Goal: Task Accomplishment & Management: Manage account settings

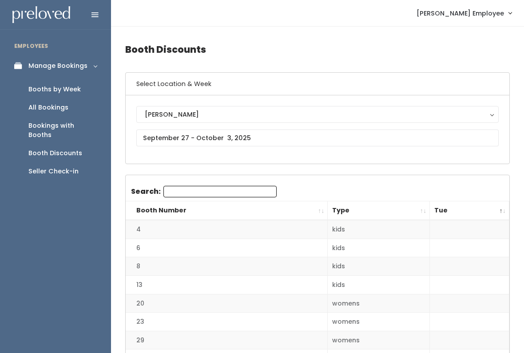
click at [86, 91] on link "Booths by Week" at bounding box center [55, 89] width 111 height 18
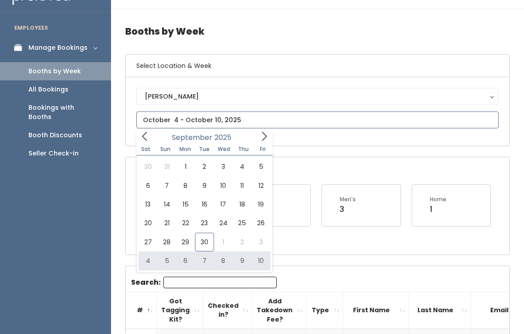
type input "October 4 to October 10"
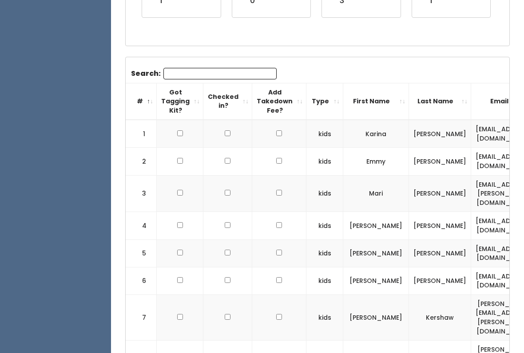
scroll to position [225, 0]
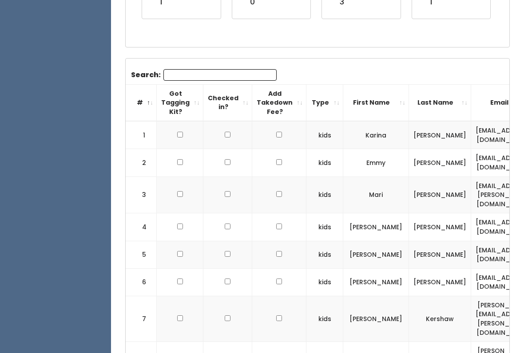
click at [225, 78] on input "Search:" at bounding box center [219, 76] width 113 height 12
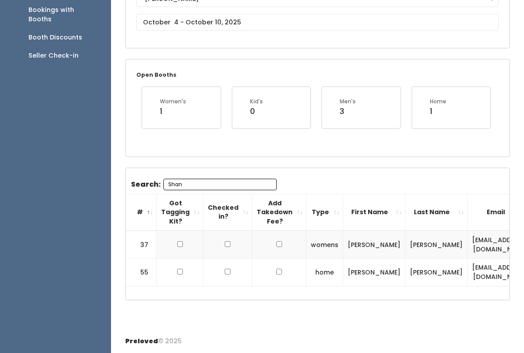
scroll to position [0, 0]
type input "Shan"
click at [181, 241] on input "checkbox" at bounding box center [180, 244] width 6 height 6
checkbox input "true"
click at [181, 269] on input "checkbox" at bounding box center [180, 272] width 6 height 6
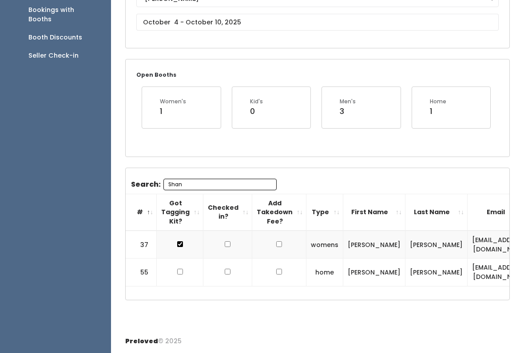
checkbox input "true"
click at [233, 179] on input "Shan" at bounding box center [219, 185] width 113 height 12
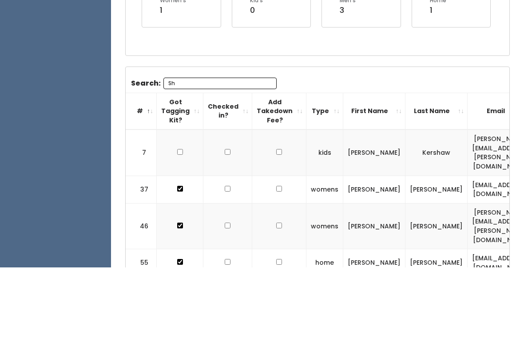
type input "S"
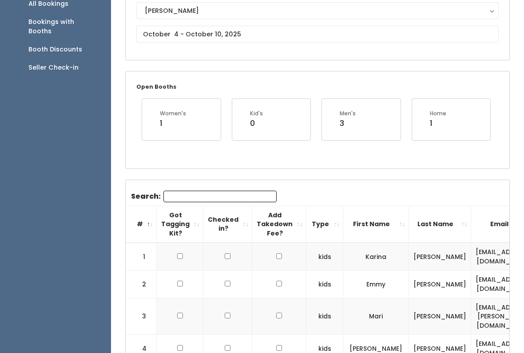
click at [226, 33] on input "text" at bounding box center [317, 34] width 362 height 17
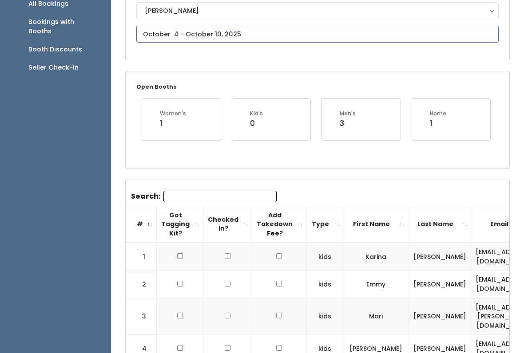
scroll to position [104, 0]
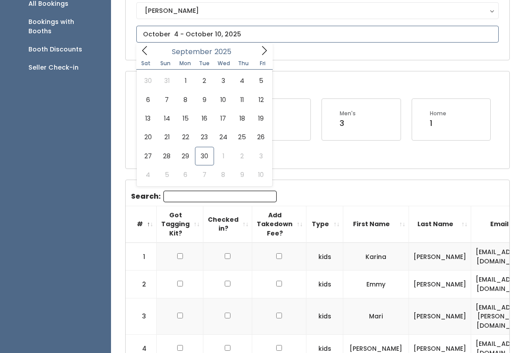
click at [262, 51] on icon at bounding box center [264, 51] width 10 height 10
click at [261, 51] on icon at bounding box center [264, 51] width 10 height 10
type input "November 22 to November 28"
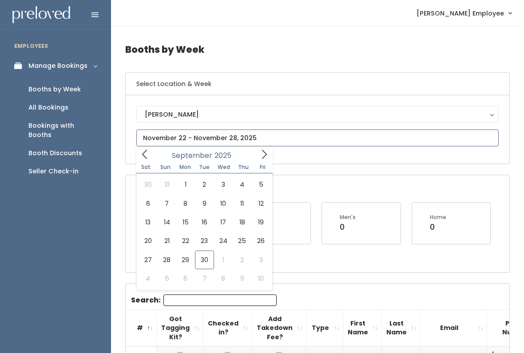
click at [263, 154] on icon at bounding box center [264, 155] width 10 height 10
click at [257, 154] on span at bounding box center [264, 154] width 17 height 14
type input "November 29 to December 5"
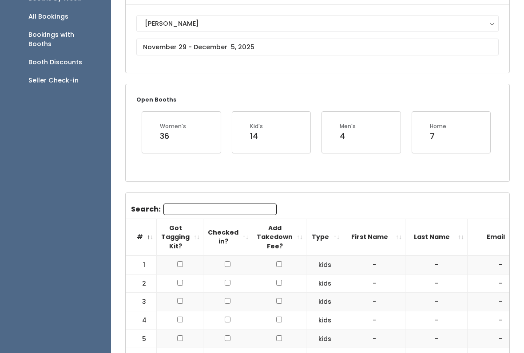
scroll to position [88, 0]
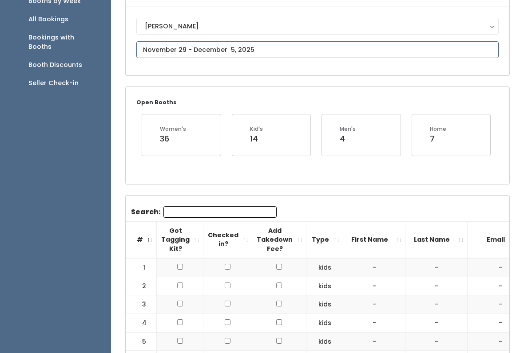
click at [311, 51] on input "text" at bounding box center [317, 49] width 362 height 17
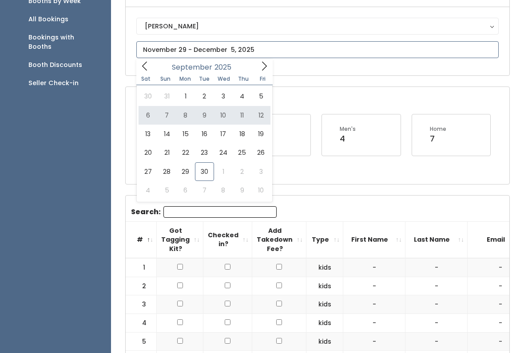
type input "September 6 to September 12"
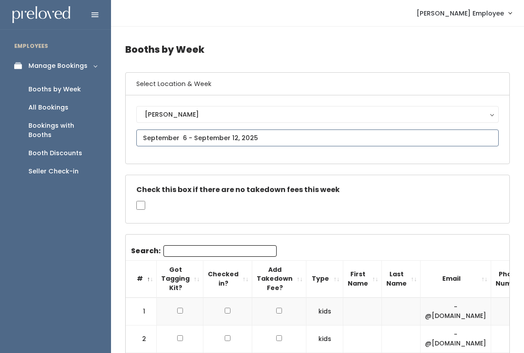
click at [241, 138] on input "text" at bounding box center [317, 138] width 362 height 17
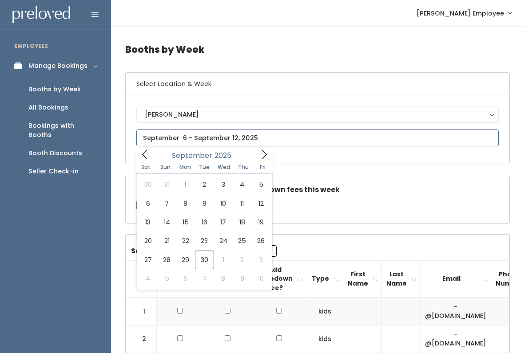
click at [261, 153] on icon at bounding box center [264, 155] width 10 height 10
click at [259, 159] on icon at bounding box center [264, 155] width 10 height 10
click at [265, 153] on icon at bounding box center [264, 155] width 10 height 10
click at [143, 151] on icon at bounding box center [145, 155] width 10 height 10
type input "November 8 to November 14"
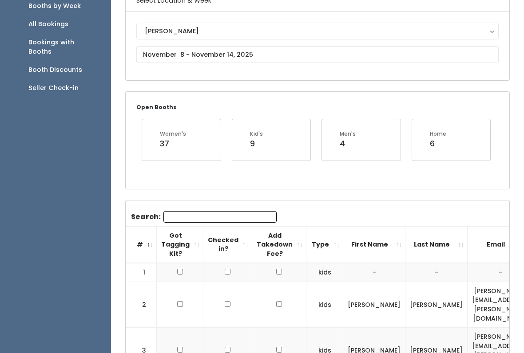
scroll to position [49, 0]
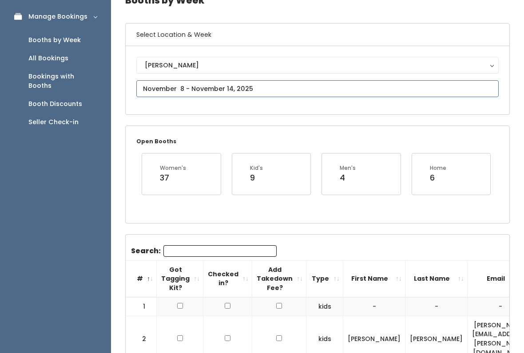
click at [274, 96] on input "text" at bounding box center [317, 88] width 362 height 17
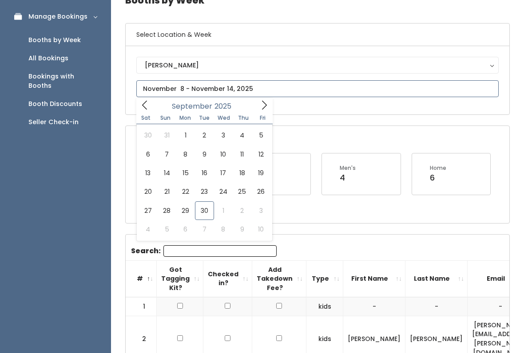
click at [259, 111] on span at bounding box center [264, 105] width 17 height 14
click at [264, 111] on span at bounding box center [264, 105] width 17 height 14
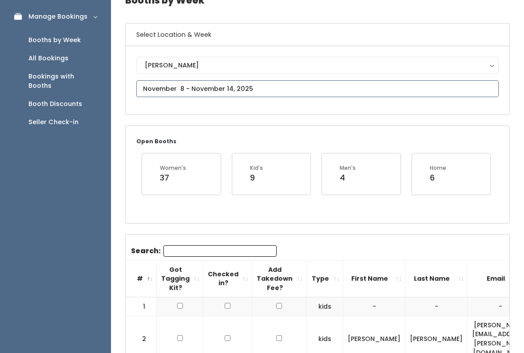
type input "November 1 to November 7"
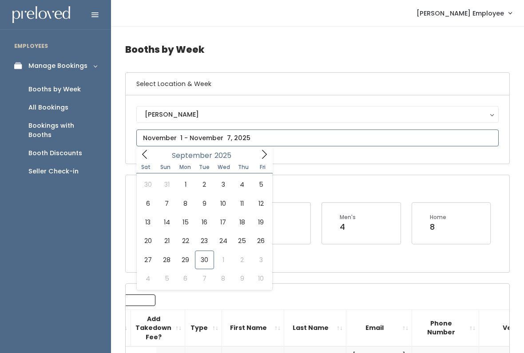
click at [262, 152] on icon at bounding box center [264, 155] width 10 height 10
click at [261, 149] on span at bounding box center [264, 154] width 17 height 14
type input "November 29 to December 5"
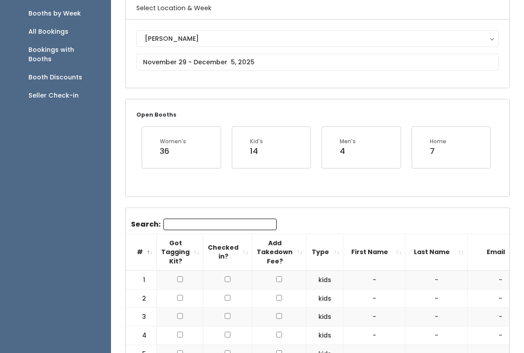
scroll to position [73, 0]
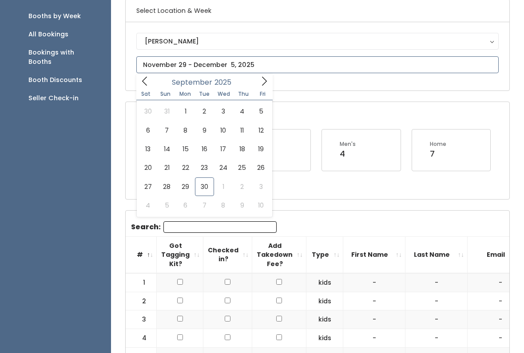
click at [264, 83] on icon at bounding box center [264, 81] width 10 height 10
click at [263, 79] on icon at bounding box center [264, 81] width 10 height 10
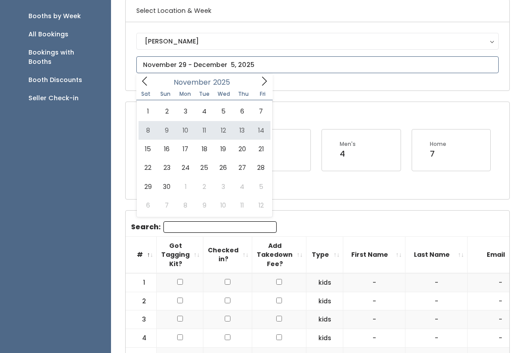
type input "November 8 to November 14"
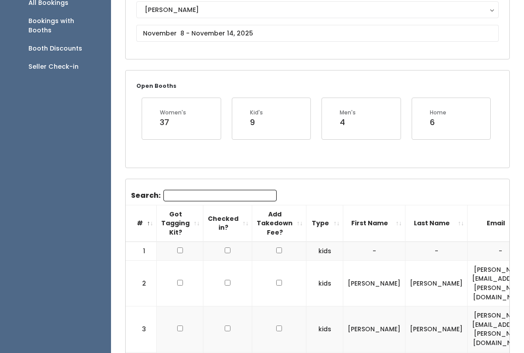
scroll to position [31, 0]
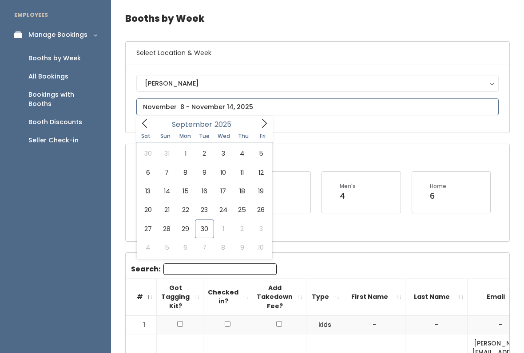
click at [264, 124] on icon at bounding box center [264, 124] width 10 height 10
click at [265, 124] on icon at bounding box center [264, 124] width 10 height 10
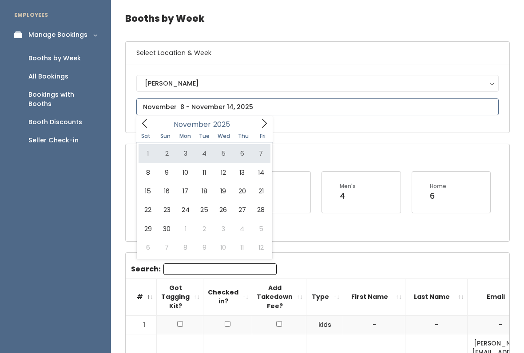
type input "November 1 to November 7"
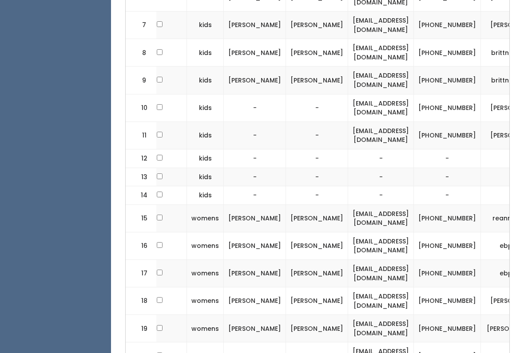
scroll to position [541, 0]
